Goal: Task Accomplishment & Management: Complete application form

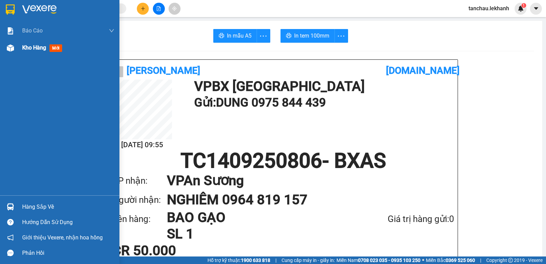
click at [25, 50] on span "Kho hàng" at bounding box center [34, 47] width 24 height 6
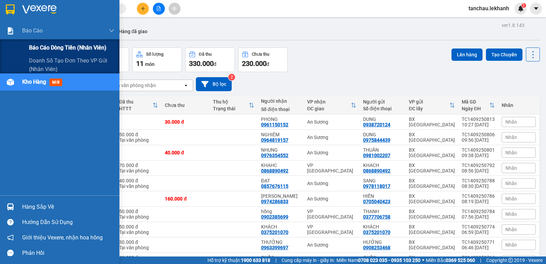
click at [39, 45] on span "Báo cáo dòng tiền (nhân viên)" at bounding box center [67, 47] width 77 height 9
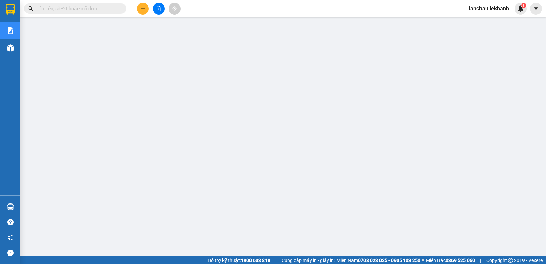
scroll to position [75, 0]
click at [143, 9] on icon "plus" at bounding box center [143, 8] width 5 height 5
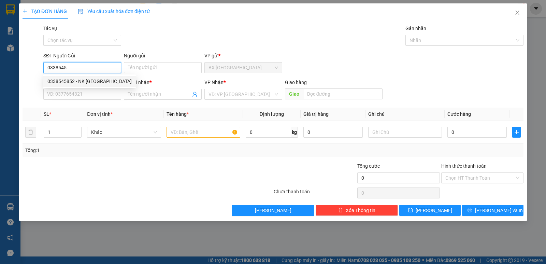
click at [55, 80] on div "0338545852 - NK [GEOGRAPHIC_DATA]" at bounding box center [89, 81] width 84 height 8
type input "0338545852"
type input "NK VIỆT MỸ"
type input "0976810459"
type input "LAB PHÚC HÂN"
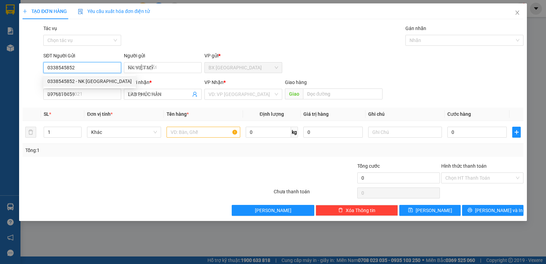
type input "30.000"
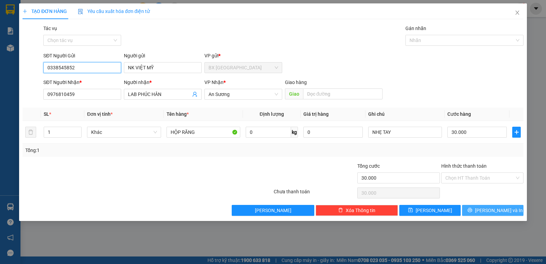
type input "0338545852"
click at [491, 210] on span "[PERSON_NAME] và In" at bounding box center [499, 210] width 48 height 8
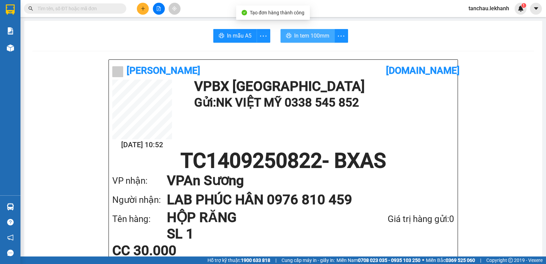
click at [305, 33] on span "In tem 100mm" at bounding box center [311, 35] width 35 height 9
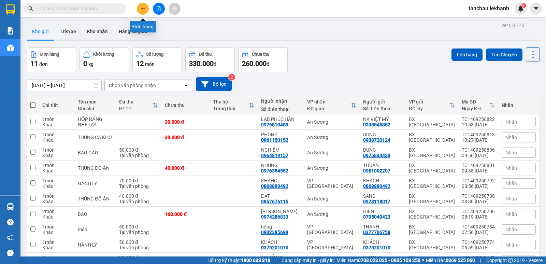
click at [146, 9] on button at bounding box center [143, 9] width 12 height 12
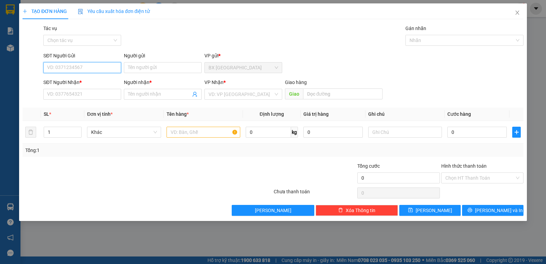
click at [99, 65] on input "SĐT Người Gửi" at bounding box center [82, 67] width 78 height 11
type input "0389595139"
click at [75, 78] on div "0389595139 - HẬU" at bounding box center [82, 81] width 70 height 8
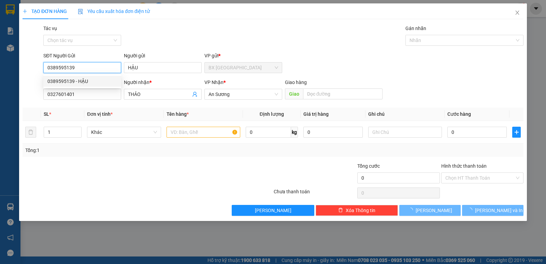
type input "HẬU"
type input "0327601401"
type input "THẢO"
type input "30.000"
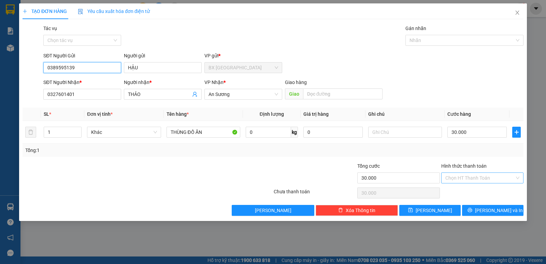
type input "0389595139"
click at [468, 178] on input "Hình thức thanh toán" at bounding box center [479, 178] width 69 height 10
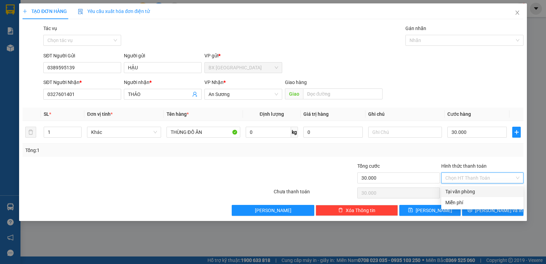
click at [465, 193] on div "Tại văn phòng" at bounding box center [482, 192] width 74 height 8
type input "0"
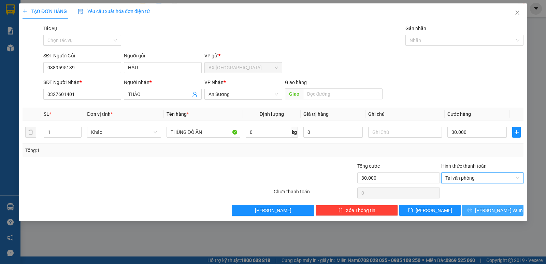
click at [487, 212] on span "[PERSON_NAME] và In" at bounding box center [499, 210] width 48 height 8
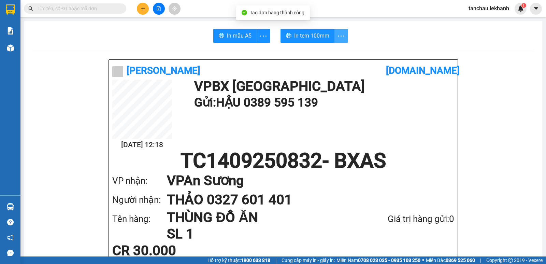
click at [337, 35] on icon "more" at bounding box center [341, 36] width 9 height 9
click at [326, 52] on div "In tem 100mm theo số lượng (1)" at bounding box center [307, 51] width 68 height 8
click at [146, 8] on button at bounding box center [143, 9] width 12 height 12
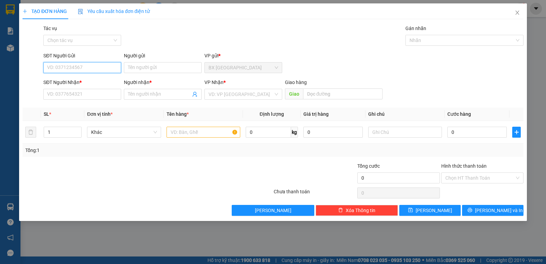
click at [89, 63] on input "SĐT Người Gửi" at bounding box center [82, 67] width 78 height 11
type input "0974572457"
click at [68, 78] on div "0974572457 - THƠM" at bounding box center [82, 81] width 70 height 8
type input "THƠM"
type input "0345143604"
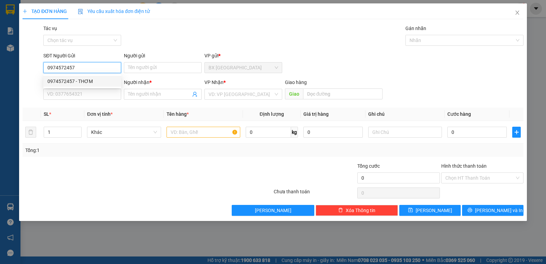
type input "Nhã Linh"
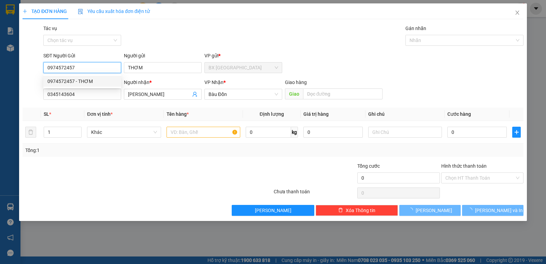
type input "40.000"
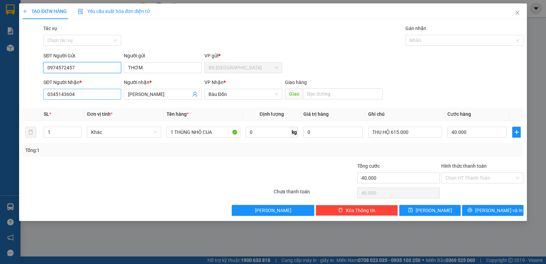
type input "0974572457"
click at [86, 97] on input "0345143604" at bounding box center [82, 94] width 78 height 11
type input "0"
type input "0327936352"
click at [86, 80] on div "SĐT Người Nhận * 0327936352 0327936352 Người nhận * Nhã Linh VP Nhận * Bàu Đồn …" at bounding box center [283, 90] width 483 height 24
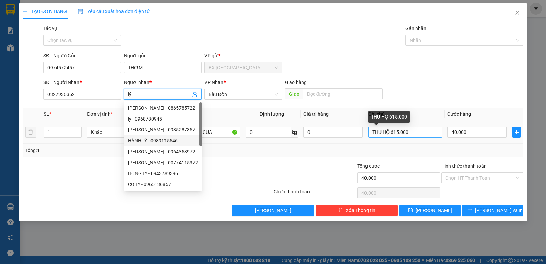
type input "lý"
drag, startPoint x: 421, startPoint y: 131, endPoint x: 324, endPoint y: 129, distance: 96.9
click at [324, 129] on tr "1 Khác 1 THÙNG NHỎ CUA 0 kg 0 THU HỘ 615.000 40.000" at bounding box center [273, 132] width 501 height 23
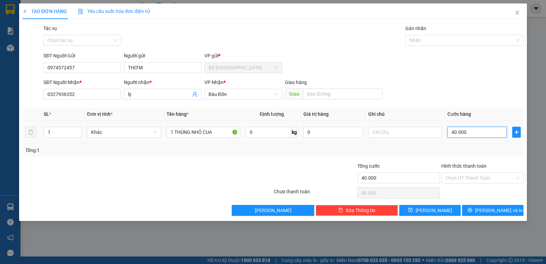
click at [475, 132] on input "40.000" at bounding box center [476, 132] width 59 height 11
type input "3"
type input "30"
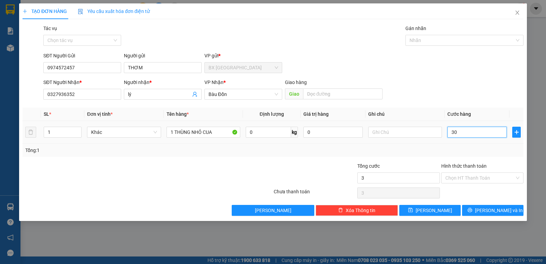
type input "30"
type input "300"
type input "3.000"
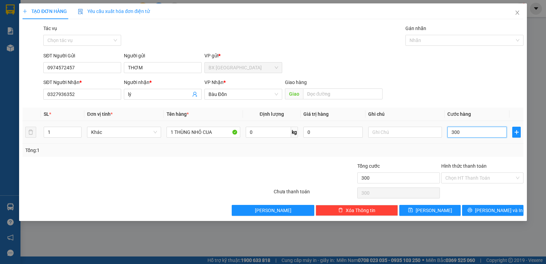
type input "3.000"
type input "30.000"
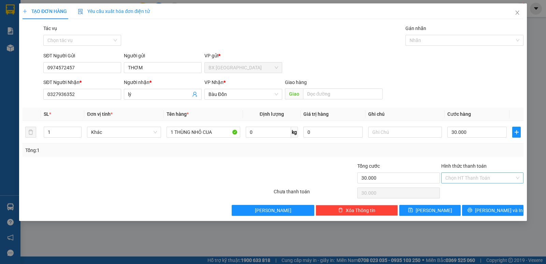
click at [455, 179] on input "Hình thức thanh toán" at bounding box center [479, 178] width 69 height 10
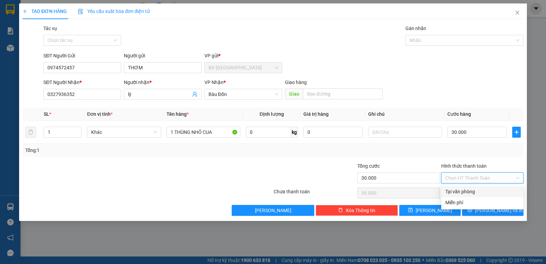
click at [454, 192] on div "Tại văn phòng" at bounding box center [482, 192] width 74 height 8
type input "0"
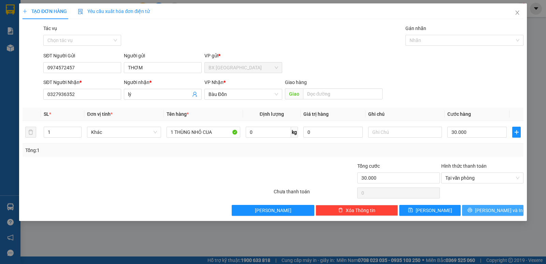
click at [486, 207] on button "[PERSON_NAME] và In" at bounding box center [492, 210] width 61 height 11
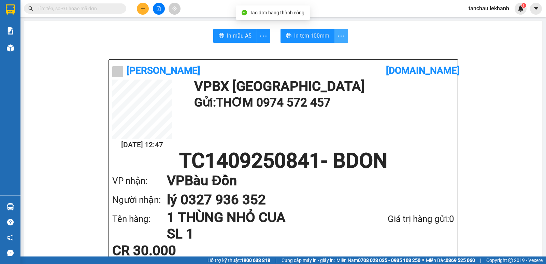
click at [341, 38] on icon "more" at bounding box center [341, 36] width 9 height 9
click at [330, 52] on div "In tem 100mm theo số lượng (1)" at bounding box center [307, 51] width 68 height 8
